Goal: Task Accomplishment & Management: Use online tool/utility

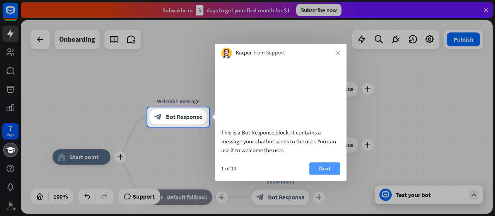
click at [326, 175] on button "Next" at bounding box center [324, 168] width 31 height 12
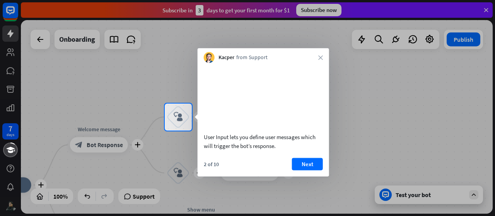
click at [315, 58] on div "Kacper from Support close" at bounding box center [263, 55] width 131 height 15
click at [320, 58] on icon "close" at bounding box center [320, 57] width 5 height 5
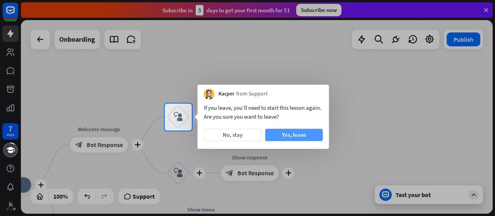
click at [271, 133] on button "Yes, leave" at bounding box center [294, 135] width 58 height 12
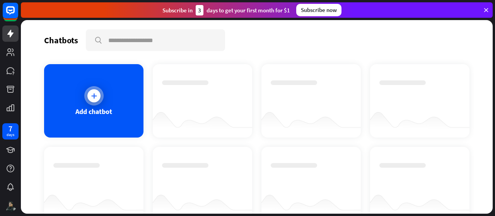
click at [78, 84] on div "Add chatbot" at bounding box center [93, 100] width 99 height 73
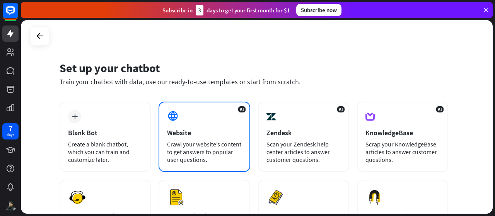
click at [211, 143] on div "Crawl your website’s content to get answers to popular user questions." at bounding box center [204, 151] width 74 height 23
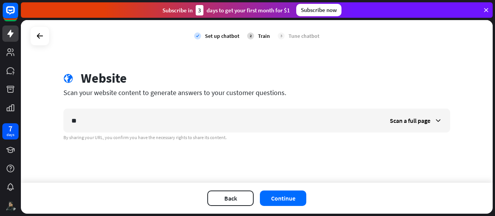
type input "*"
type input "**********"
click at [289, 195] on button "Continue" at bounding box center [283, 198] width 46 height 15
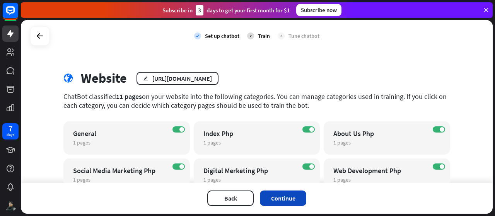
click at [279, 198] on button "Continue" at bounding box center [283, 198] width 46 height 15
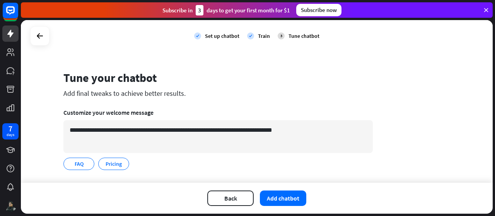
click at [279, 198] on button "Add chatbot" at bounding box center [283, 198] width 46 height 15
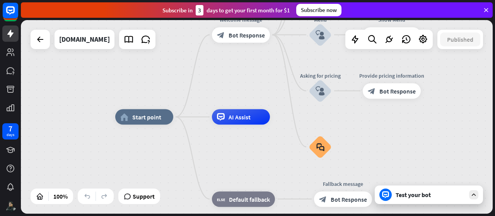
click at [446, 194] on div "Test your bot" at bounding box center [430, 195] width 70 height 8
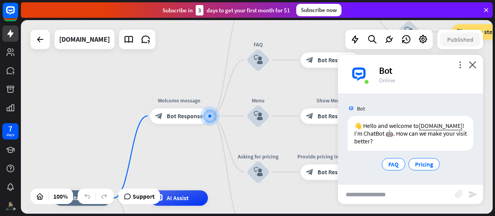
click at [374, 194] on input "text" at bounding box center [396, 194] width 117 height 19
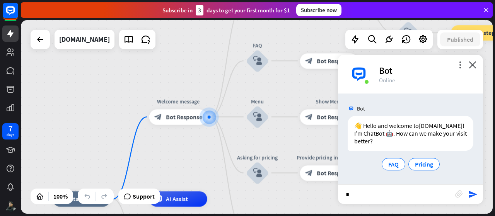
type input "**"
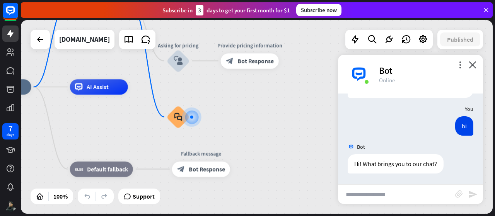
scroll to position [53, 0]
type input "*********"
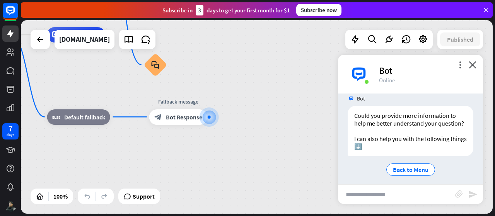
scroll to position [229, 0]
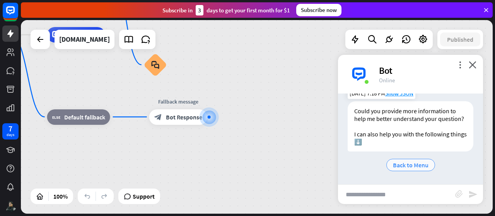
click at [405, 163] on span "Back to Menu" at bounding box center [411, 165] width 36 height 8
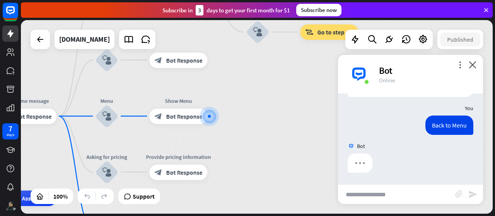
scroll to position [283, 0]
